Goal: Find specific page/section: Find specific page/section

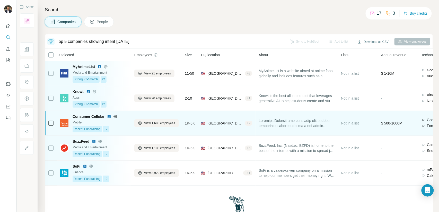
click at [124, 124] on div "Mobile" at bounding box center [101, 122] width 56 height 5
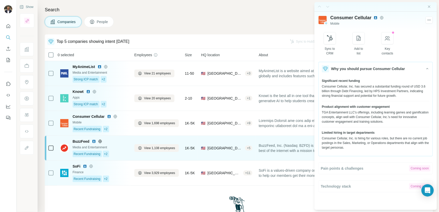
click at [122, 151] on div "Recent Fundraising +2" at bounding box center [101, 154] width 56 height 7
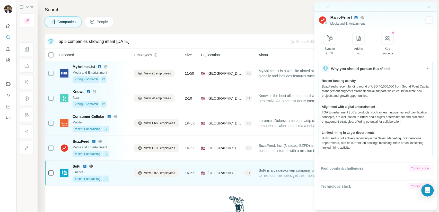
click at [120, 177] on div "Recent Fundraising +2" at bounding box center [101, 179] width 56 height 7
